Goal: Information Seeking & Learning: Learn about a topic

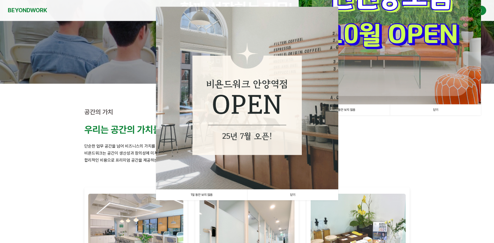
scroll to position [78, 0]
click at [291, 195] on link "닫기" at bounding box center [292, 194] width 91 height 11
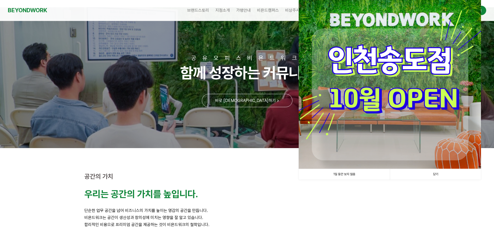
scroll to position [0, 0]
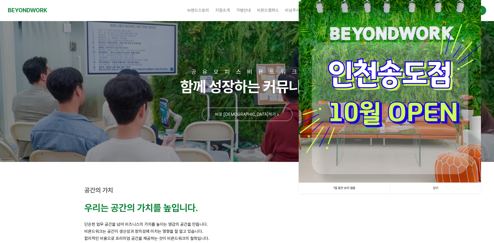
click at [438, 192] on link "닫기" at bounding box center [435, 188] width 91 height 11
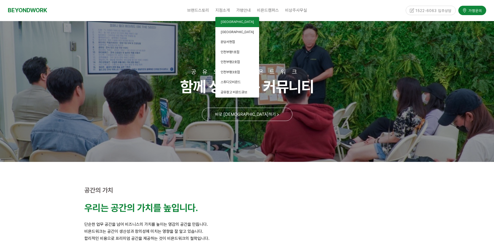
click at [232, 23] on span "[GEOGRAPHIC_DATA]" at bounding box center [237, 22] width 33 height 4
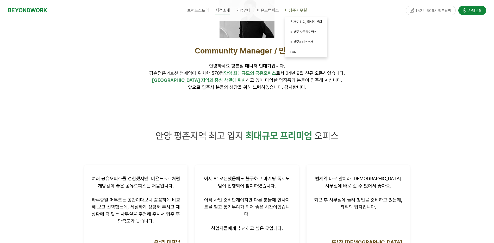
scroll to position [156, 0]
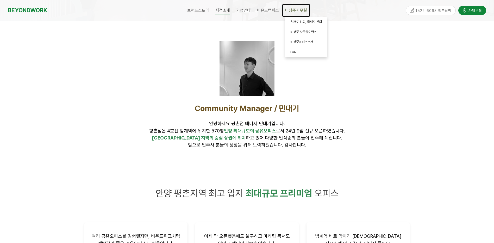
click at [297, 8] on span "비상주사무실" at bounding box center [296, 10] width 22 height 5
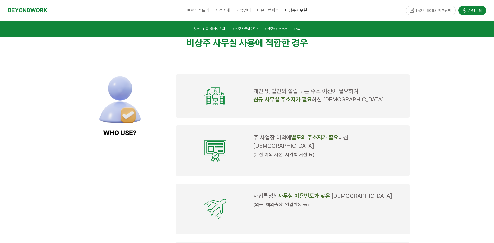
scroll to position [443, 0]
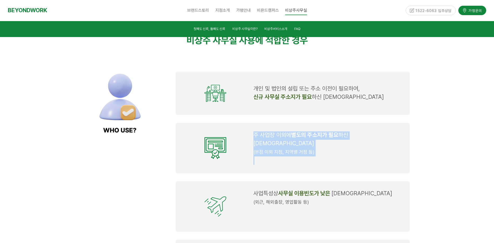
drag, startPoint x: 253, startPoint y: 139, endPoint x: 327, endPoint y: 153, distance: 74.8
click at [327, 153] on td "주 사업장 이외에 별도의 주소지가 필요 하신 대표님 (본점 이외 지점, 지역별 거점 등)" at bounding box center [328, 147] width 155 height 37
drag, startPoint x: 327, startPoint y: 153, endPoint x: 343, endPoint y: 153, distance: 15.9
click at [343, 156] on p at bounding box center [328, 160] width 150 height 8
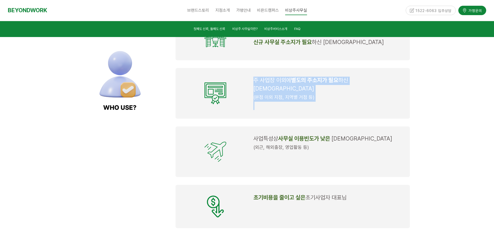
scroll to position [573, 0]
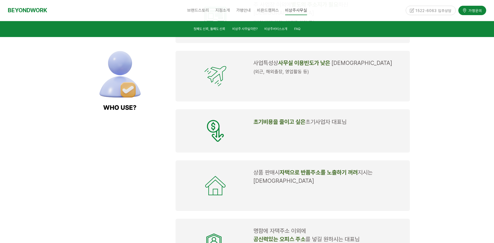
click at [331, 135] on p at bounding box center [328, 139] width 150 height 8
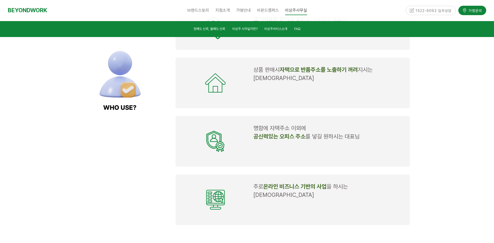
scroll to position [677, 0]
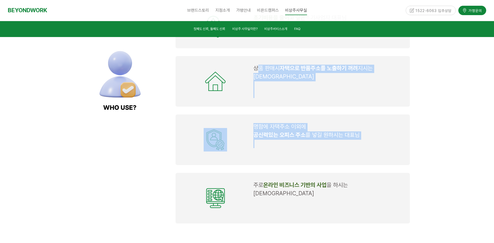
drag, startPoint x: 259, startPoint y: 58, endPoint x: 383, endPoint y: 129, distance: 143.2
click at [383, 129] on div "개인 및 법인의 설립 또는 주소 이전이 필요하여, 신규 사무실 주소지가 필요 하신 대표님 주 사업장 이외에 별도의 주소지가 필요 하신 대표님 …" at bounding box center [293, 30] width 242 height 394
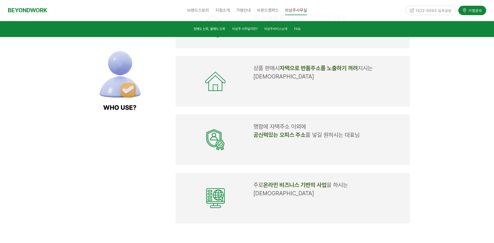
drag, startPoint x: 383, startPoint y: 129, endPoint x: 388, endPoint y: 143, distance: 14.2
click at [388, 143] on td "명함에 자택주소 이외에 공신력있는 오피스 주소 를 넣길 원하시는 [DEMOGRAPHIC_DATA]" at bounding box center [328, 139] width 155 height 37
drag, startPoint x: 304, startPoint y: 129, endPoint x: 341, endPoint y: 155, distance: 45.2
click at [341, 155] on div "개인 및 법인의 설립 또는 주소 이전이 필요하여, 신규 사무실 주소지가 필요 하신 대표님 주 사업장 이외에 별도의 주소지가 필요 하신 대표님 …" at bounding box center [293, 30] width 242 height 394
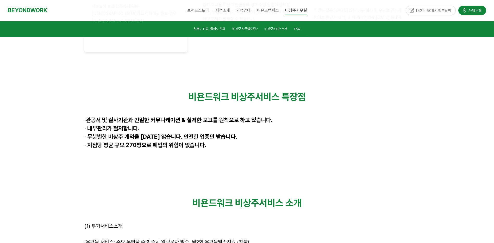
scroll to position [1432, 0]
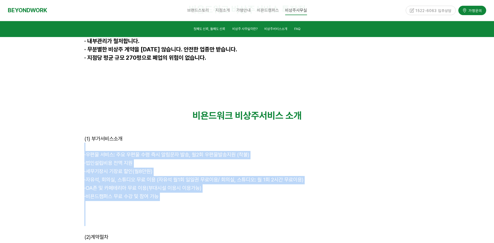
drag, startPoint x: 107, startPoint y: 100, endPoint x: 136, endPoint y: 162, distance: 68.0
click at [136, 162] on div "비욘드워크 비상주서비스 소개 (1) 부가서비스소개 · 우편물 서비스: 주요 우편물 수령 즉시 알림문자 발송, 월2회 우편물발송지원 (착불) ·…" at bounding box center [246, 168] width 325 height 116
click at [275, 209] on p at bounding box center [246, 213] width 325 height 8
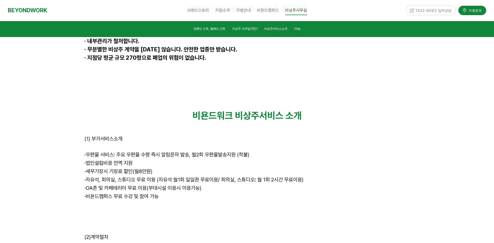
click at [128, 217] on p at bounding box center [246, 221] width 325 height 8
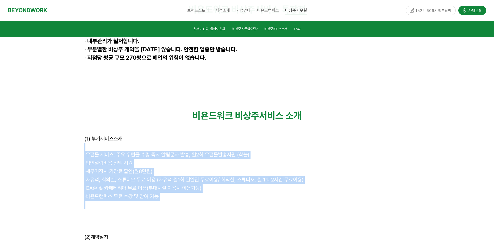
drag, startPoint x: 81, startPoint y: 89, endPoint x: 139, endPoint y: 148, distance: 82.7
click at [139, 148] on div "비욘드워크 비상주서비스 소개 (1) 부가서비스소개 · 우편물 서비스: 주요 우편물 수령 즉시 알림문자 발송, 월2회 우편물발송지원 (착불) ·…" at bounding box center [246, 168] width 333 height 124
click at [249, 201] on p at bounding box center [246, 205] width 325 height 8
drag, startPoint x: 222, startPoint y: 81, endPoint x: 293, endPoint y: 153, distance: 101.3
click at [293, 153] on div "비욘드워크 비상주서비스 소개 (1) 부가서비스소개 · 우편물 서비스: 주요 우편물 수령 즉시 알림문자 발송, 월2회 우편물발송지원 (착불) ·…" at bounding box center [246, 168] width 325 height 116
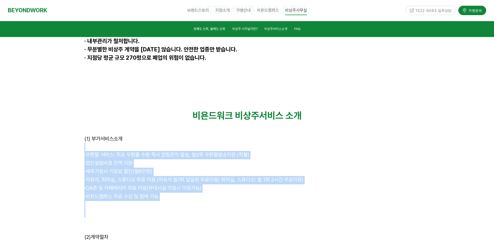
click at [191, 209] on p at bounding box center [246, 213] width 325 height 8
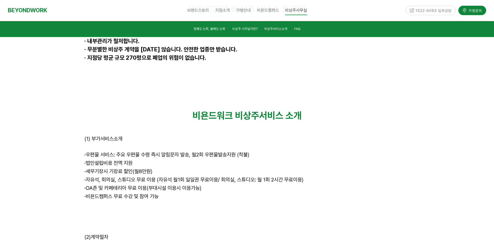
click at [156, 167] on p "· 세무기장시 기장료 할인(월8만원)" at bounding box center [246, 171] width 325 height 8
click at [179, 201] on p at bounding box center [246, 205] width 325 height 8
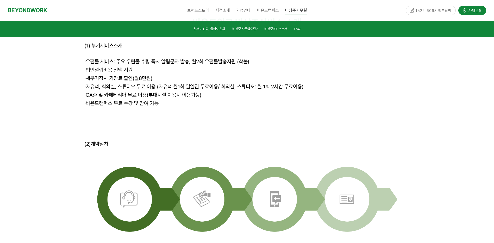
scroll to position [1614, 0]
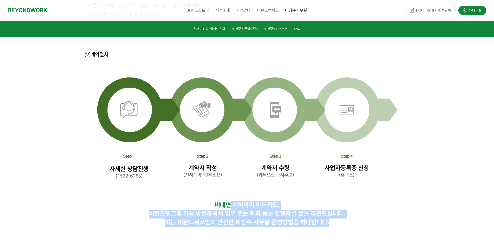
drag, startPoint x: 240, startPoint y: 159, endPoint x: 267, endPoint y: 183, distance: 36.7
click at [267, 183] on div "비욘드워크 비상주서비스 소개 (1) 부가서비스소개 · 우편물 서비스: 주요 우편물 수령 즉시 알림문자 발송, 월2회 우편물발송지원 (착불) ·…" at bounding box center [246, 77] width 333 height 338
drag, startPoint x: 267, startPoint y: 183, endPoint x: 414, endPoint y: 179, distance: 146.9
click at [414, 179] on div "비욘드워크 비상주서비스 소개 (1) 부가서비스소개 · 우편물 서비스: 주요 우편물 수령 즉시 알림문자 발송, 월2회 우편물발송지원 (착불) ·…" at bounding box center [247, 77] width 494 height 338
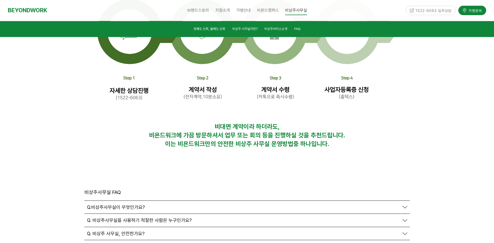
click at [231, 172] on div at bounding box center [246, 176] width 325 height 8
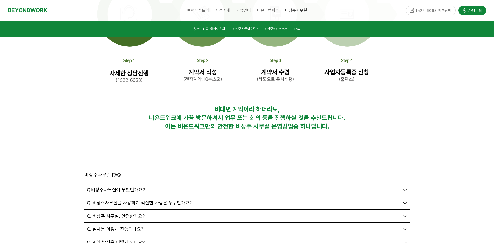
scroll to position [1770, 0]
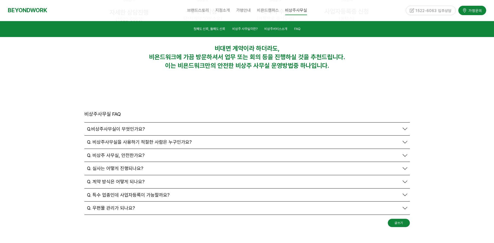
click at [127, 205] on span "Q. 우편물 관리가 되나요?" at bounding box center [111, 208] width 48 height 6
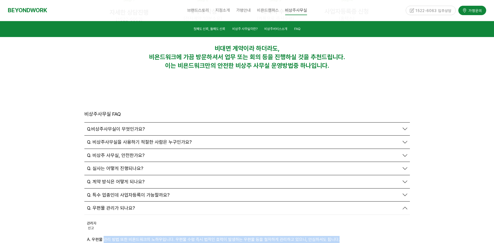
drag, startPoint x: 116, startPoint y: 183, endPoint x: 365, endPoint y: 184, distance: 249.4
click at [365, 236] on p "A. 우편물 관리 방법 또한 비욘드워크의 노하우입니다. 우편물 수령 즉시 법적인 효력이 발생하는 우편물 등을 철저하게 관리하고 있으니, 안심하…" at bounding box center [247, 239] width 320 height 7
drag, startPoint x: 365, startPoint y: 184, endPoint x: 258, endPoint y: 181, distance: 107.3
click at [258, 236] on p "A. 우편물 관리 방법 또한 비욘드워크의 노하우입니다. 우편물 수령 즉시 법적인 효력이 발생하는 우편물 등을 철저하게 관리하고 있으니, 안심하…" at bounding box center [247, 239] width 320 height 7
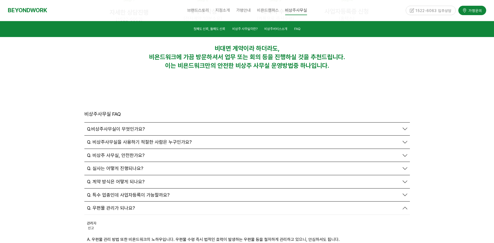
click at [104, 192] on span "Q. 특수 업종인데 사업자등록이 가능할까요?" at bounding box center [128, 195] width 83 height 6
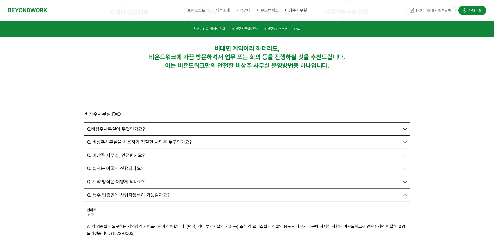
click at [108, 179] on span "Q. 계약 방식은 어떻게 되나요?" at bounding box center [116, 182] width 58 height 6
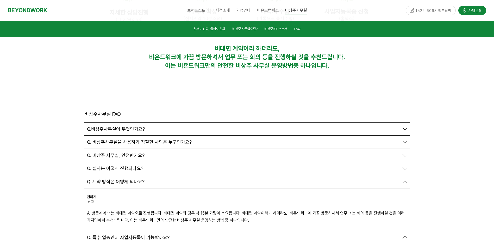
click at [113, 165] on span "Q. 실사는 어떻게 진행되나요?" at bounding box center [115, 168] width 56 height 6
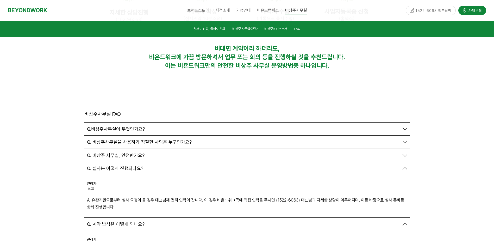
click at [126, 152] on span "Q. 비상주 사무실, 안전한가요?" at bounding box center [116, 155] width 58 height 6
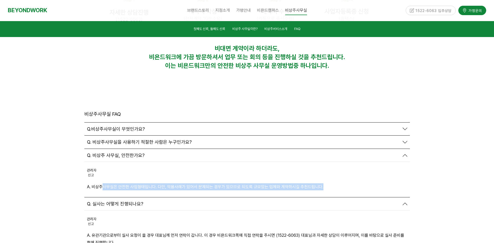
drag, startPoint x: 102, startPoint y: 133, endPoint x: 380, endPoint y: 137, distance: 277.6
click at [380, 162] on div "관리자 신고 신고 A. 비상주사무실은 안전한 사업형태입니다. 다만, 악용사례가 있어서 문제되는 경우가 있으므로 되도록 규모있는 업체와 계약하시…" at bounding box center [246, 179] width 325 height 35
drag, startPoint x: 380, startPoint y: 137, endPoint x: 173, endPoint y: 127, distance: 207.0
click at [173, 183] on p "A. 비상주사무실은 안전한 사업형태입니다. 다만, 악용사례가 있어서 문제되는 경우가 있으므로 되도록 규모있는 업체와 계약하시길 추천드립니다." at bounding box center [247, 186] width 320 height 7
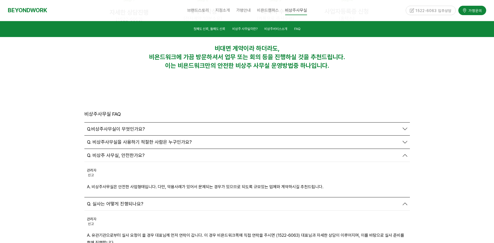
click at [279, 162] on div "관리자 신고 신고 A. 비상주사무실은 안전한 사업형태입니다. 다만, 악용사례가 있어서 문제되는 경우가 있으므로 되도록 규모있는 업체와 계약하시…" at bounding box center [246, 179] width 325 height 35
click at [301, 183] on p "A. 비상주사무실은 안전한 사업형태입니다. 다만, 악용사례가 있어서 문제되는 경우가 있으므로 되도록 규모있는 업체와 계약하시길 추천드립니다." at bounding box center [247, 186] width 320 height 7
click at [131, 139] on span "Q. 비상주사무실을 사용하기 적절한 사람은 누구인가요?" at bounding box center [139, 142] width 105 height 6
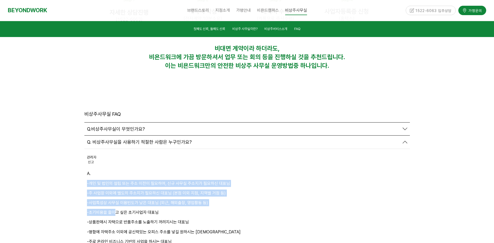
drag, startPoint x: 85, startPoint y: 129, endPoint x: 114, endPoint y: 153, distance: 38.4
click at [114, 153] on div "관리자 신고 신고 A. -개인 및 법인의 설립 또는 주소 이전이 필요하여, 신규 사무실 주소지가 필요하신 대표님 -주 사업장 이외에 별도의 주…" at bounding box center [246, 200] width 325 height 103
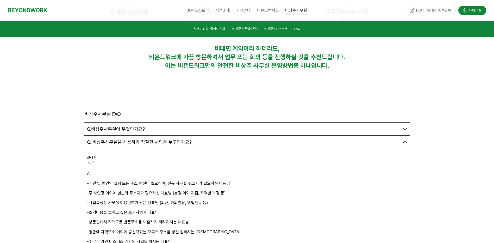
drag, startPoint x: 114, startPoint y: 153, endPoint x: 203, endPoint y: 177, distance: 91.6
click at [208, 228] on p "-명함에 자택주소 이외에 공신력있는 오피스 주소를 넣길 원하시는 [DEMOGRAPHIC_DATA]" at bounding box center [247, 231] width 320 height 7
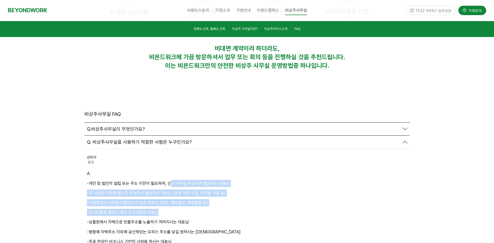
drag, startPoint x: 169, startPoint y: 129, endPoint x: 193, endPoint y: 163, distance: 41.4
click at [193, 170] on div "A. -개인 및 법인의 설립 또는 주소 이전이 필요하여, 신규 사무실 주소지가 필요하신 대표님 -주 사업장 이외에 별도의 주소지가 필요하신 대…" at bounding box center [247, 207] width 320 height 75
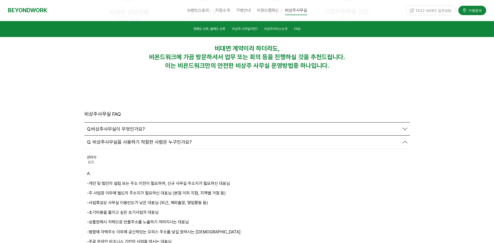
drag, startPoint x: 193, startPoint y: 163, endPoint x: 174, endPoint y: 102, distance: 63.3
click at [220, 228] on p "-명함에 자택주소 이외에 공신력있는 오피스 주소를 넣길 원하시는 [DEMOGRAPHIC_DATA]" at bounding box center [247, 231] width 320 height 7
click at [129, 126] on span "Q.비상주사무실이 무엇인가요?" at bounding box center [116, 129] width 58 height 6
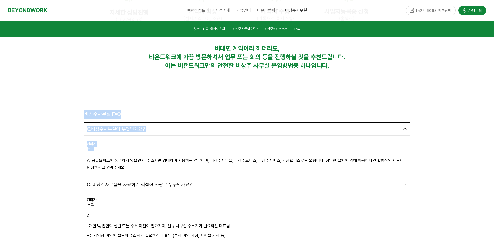
drag, startPoint x: 149, startPoint y: 101, endPoint x: 437, endPoint y: 108, distance: 287.5
drag, startPoint x: 369, startPoint y: 169, endPoint x: 358, endPoint y: 164, distance: 12.3
click at [369, 222] on p "-개인 및 법인의 설립 또는 주소 이전이 필요하여, 신규 사무실 주소지가 필요하신 대표님" at bounding box center [247, 225] width 320 height 7
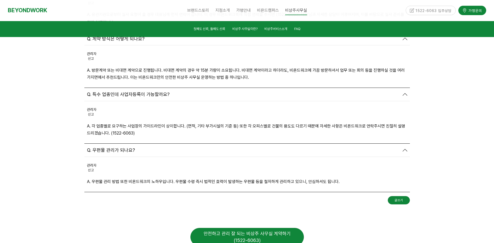
scroll to position [2087, 0]
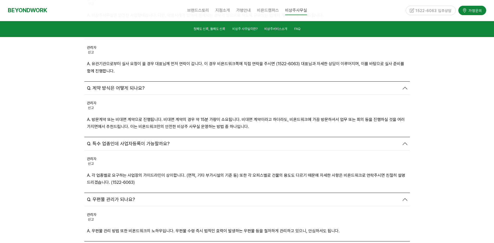
drag, startPoint x: 195, startPoint y: 225, endPoint x: 28, endPoint y: 181, distance: 173.0
click at [36, 193] on div at bounding box center [247, 43] width 494 height 541
